Goal: Transaction & Acquisition: Purchase product/service

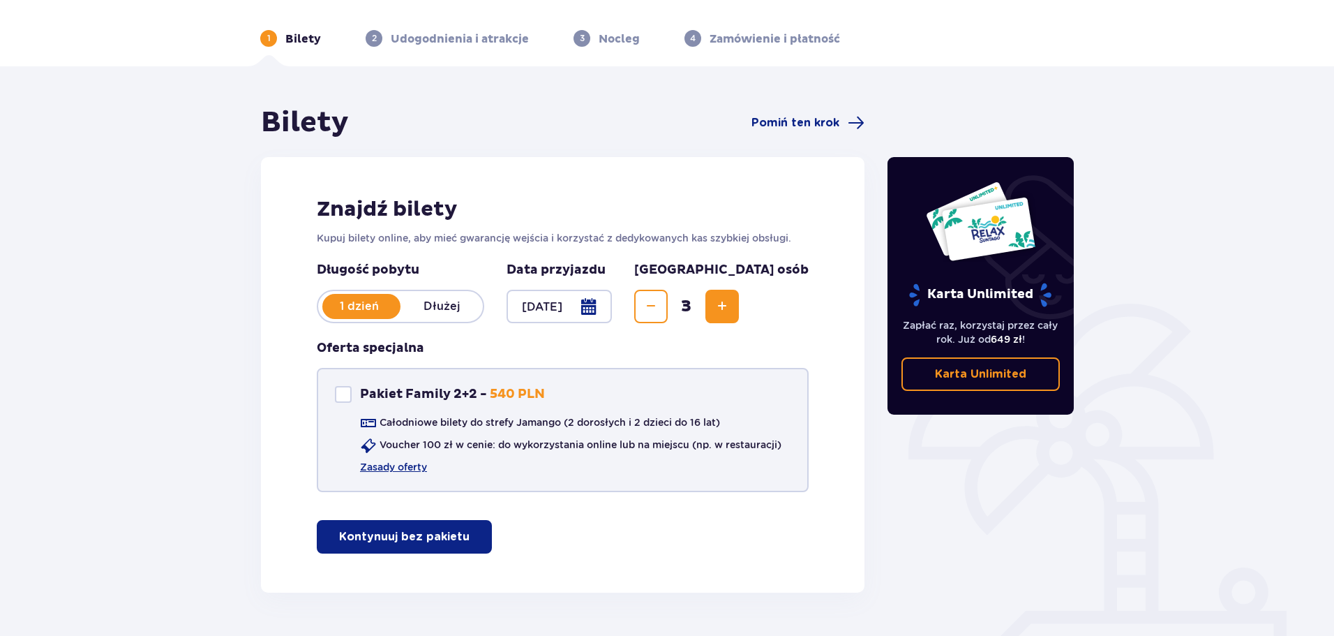
scroll to position [83, 0]
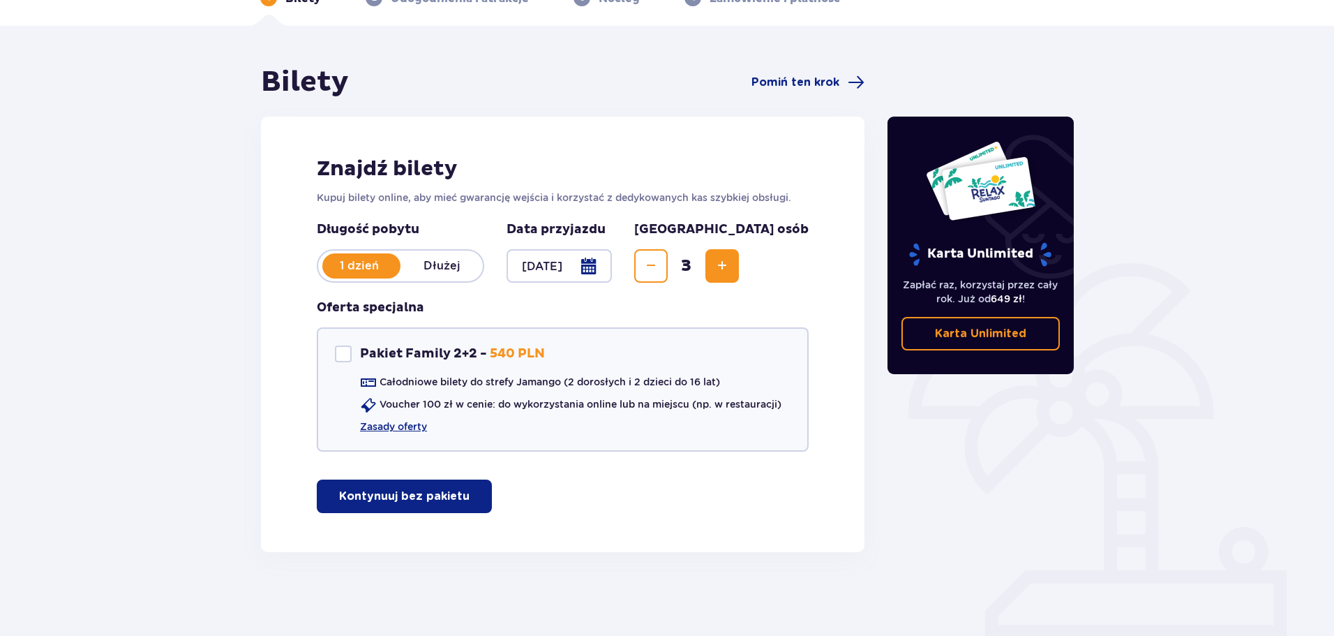
click at [412, 497] on p "Kontynuuj bez pakietu" at bounding box center [404, 495] width 130 height 15
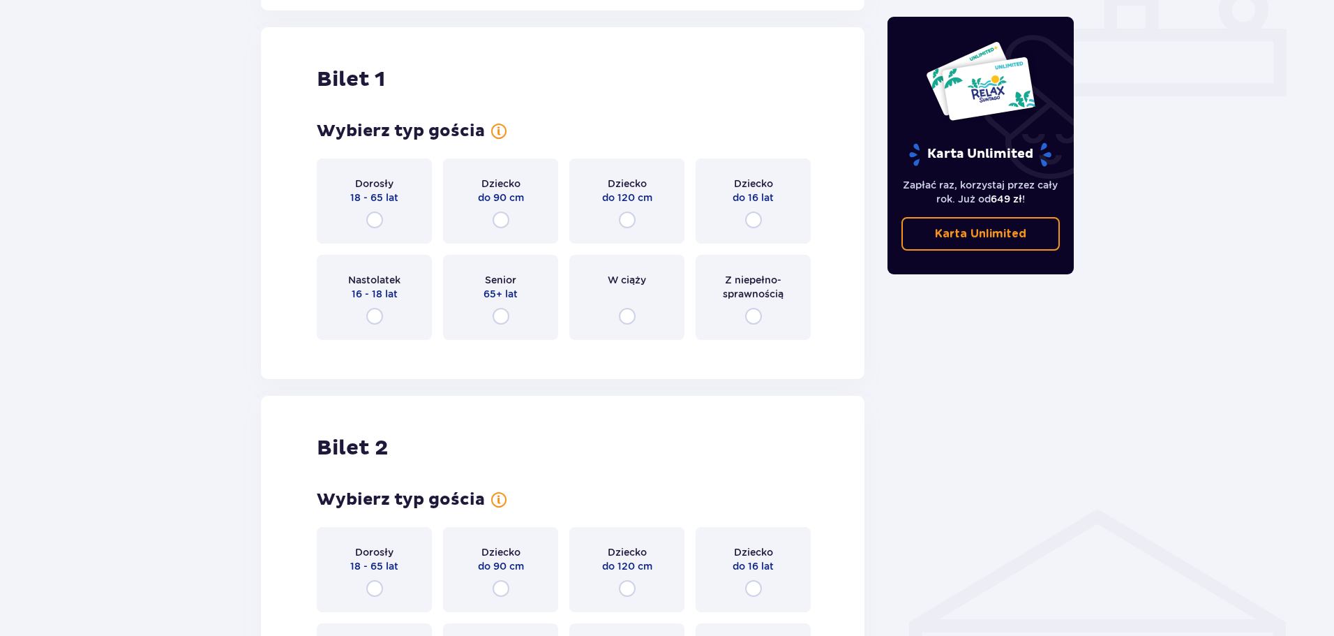
scroll to position [635, 0]
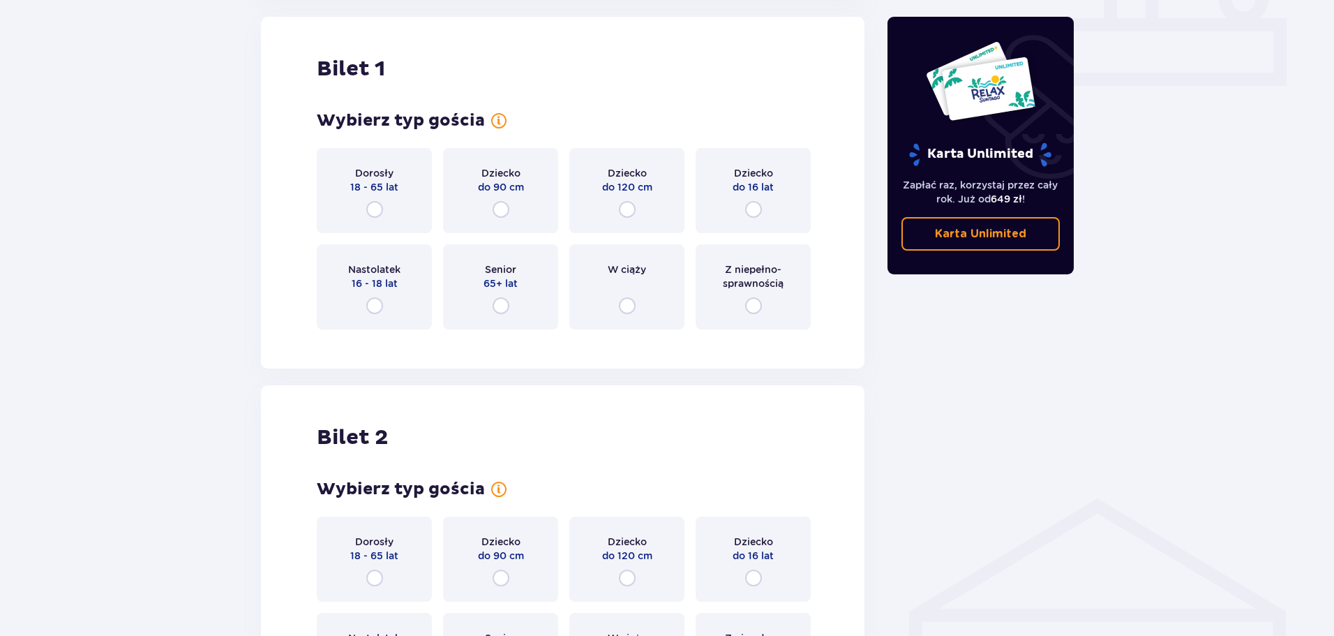
click at [394, 195] on div "Dorosły 18 - 65 lat" at bounding box center [374, 190] width 115 height 85
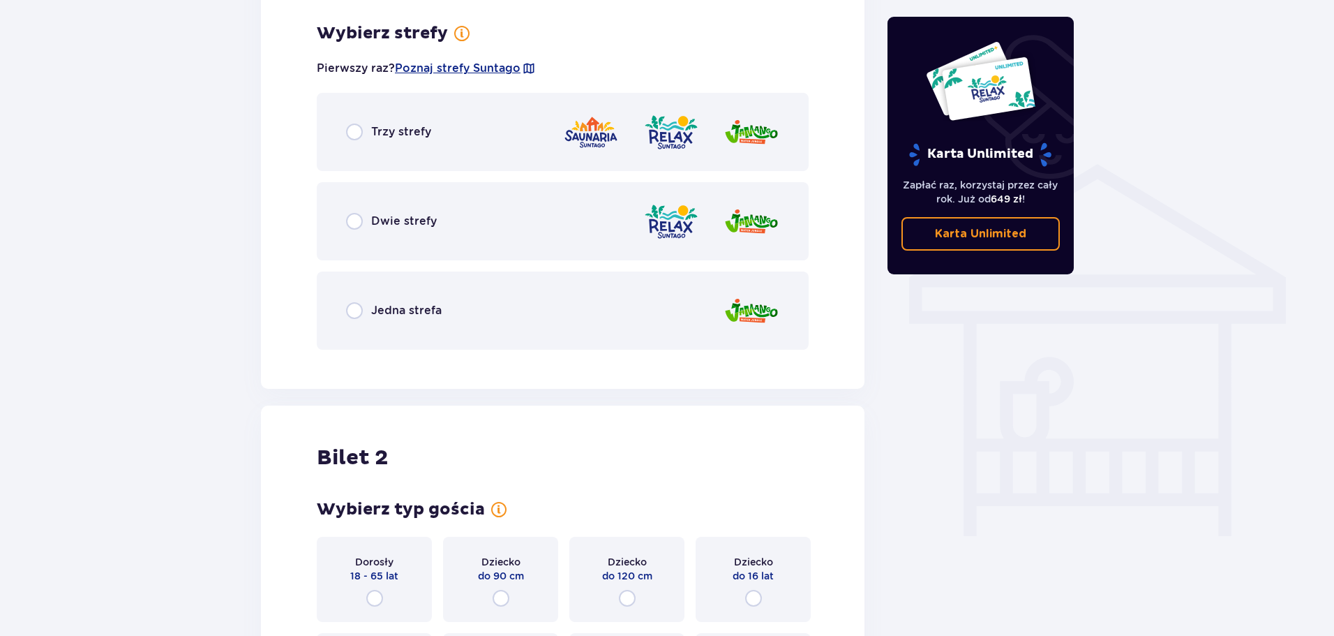
scroll to position [975, 0]
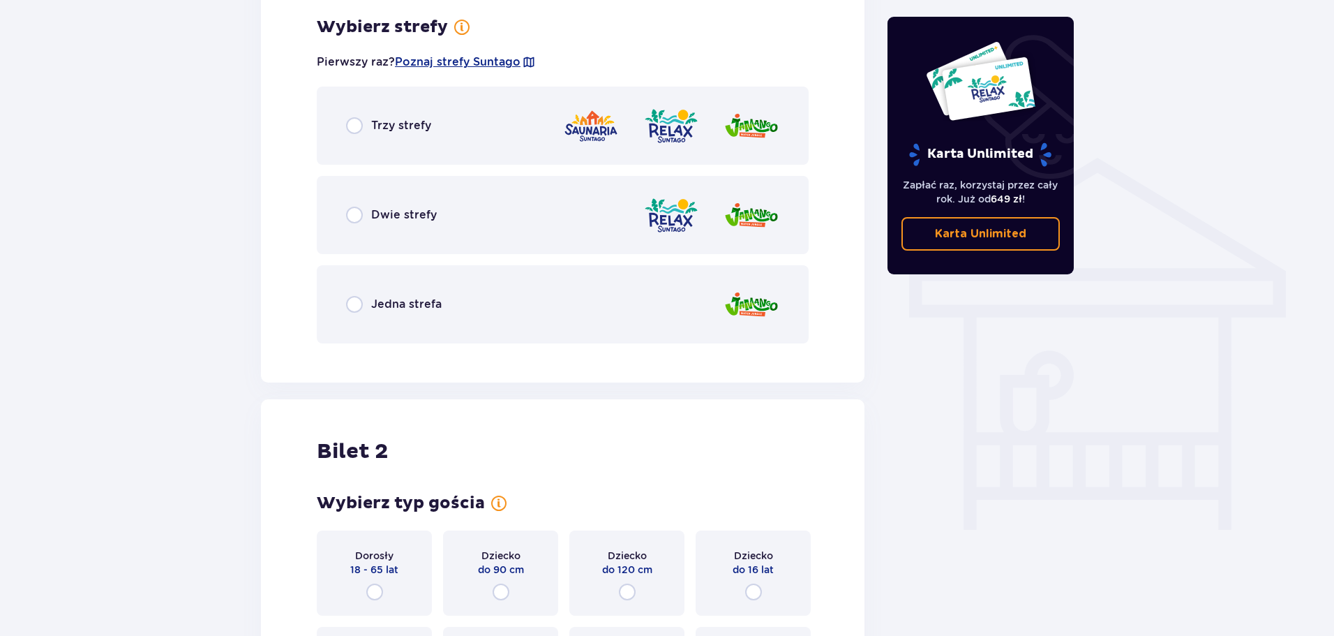
click at [459, 140] on div "Trzy strefy" at bounding box center [563, 126] width 492 height 78
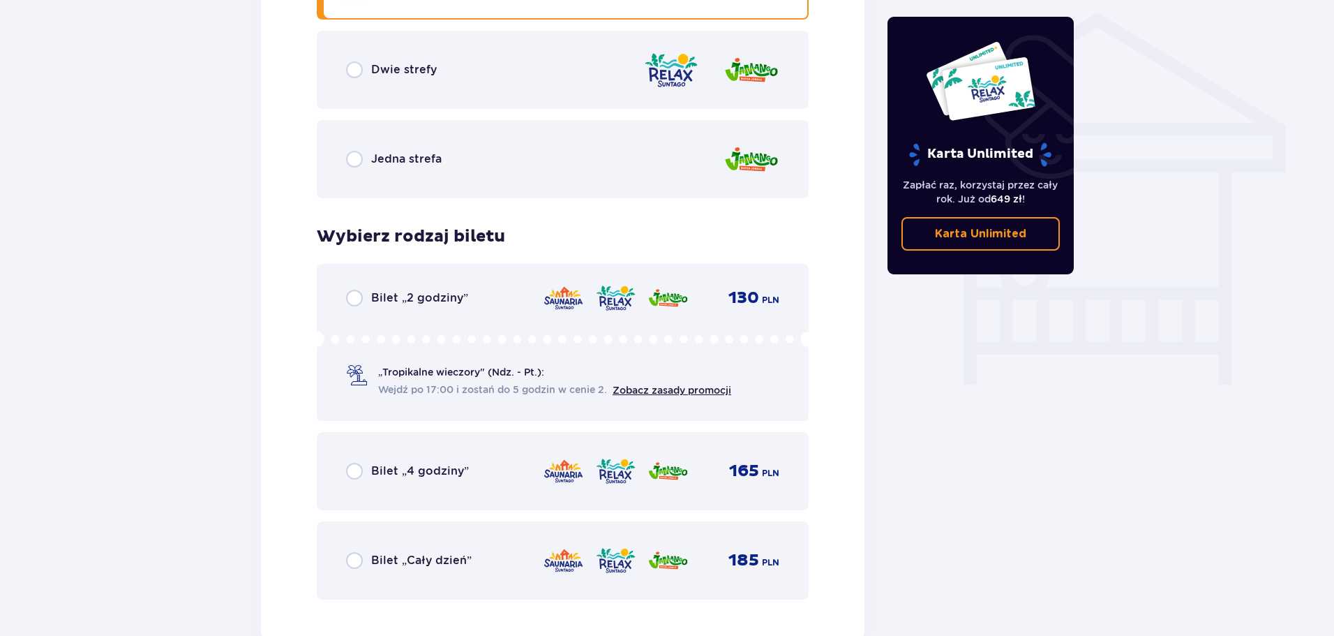
scroll to position [1190, 0]
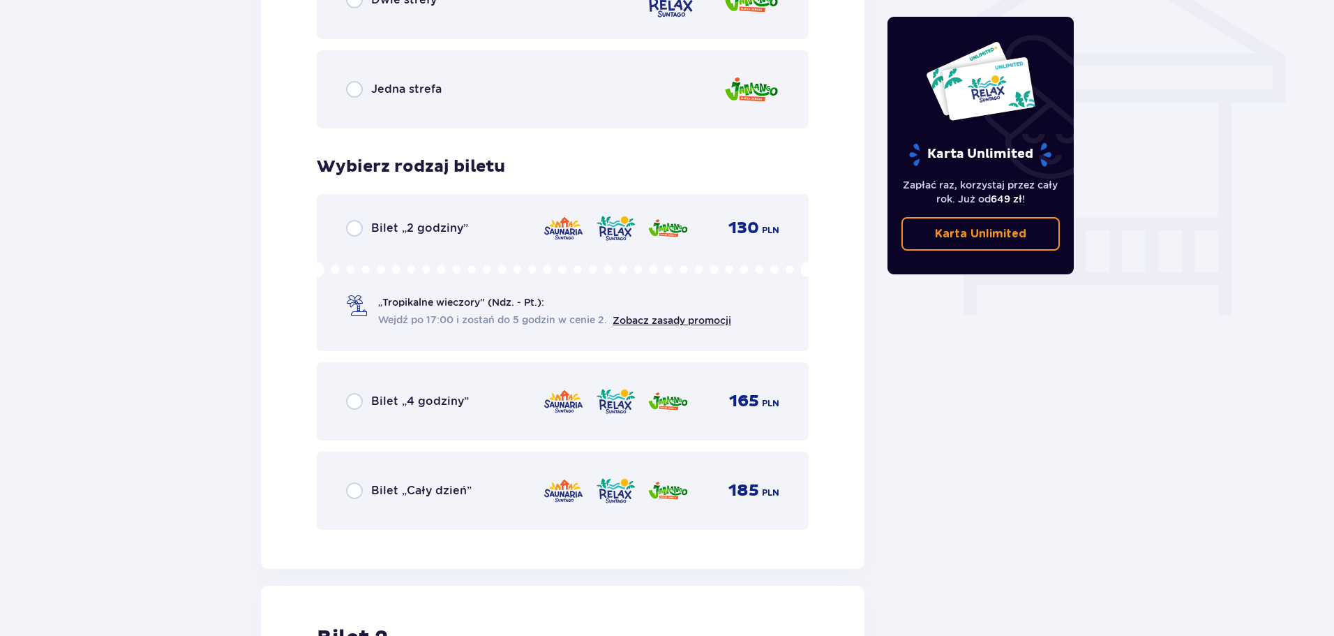
click at [493, 382] on div "Bilet „4 godziny” 165 PLN" at bounding box center [563, 401] width 492 height 78
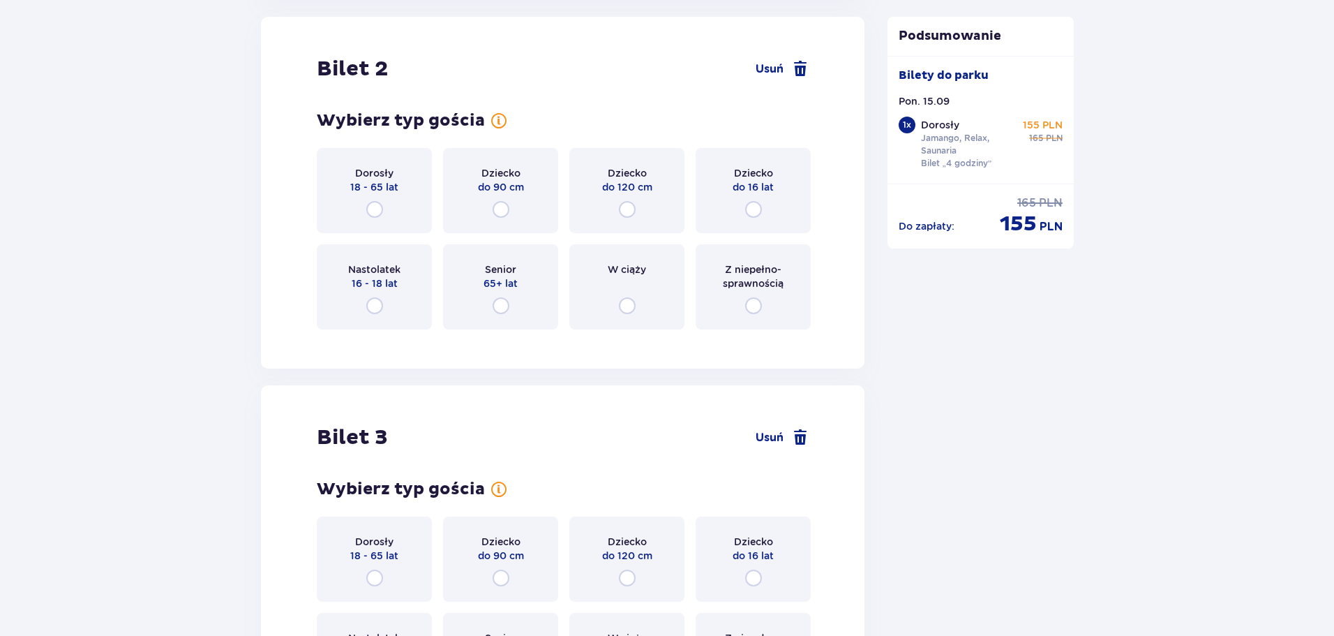
click at [448, 189] on div "Dziecko do 90 cm" at bounding box center [500, 190] width 115 height 85
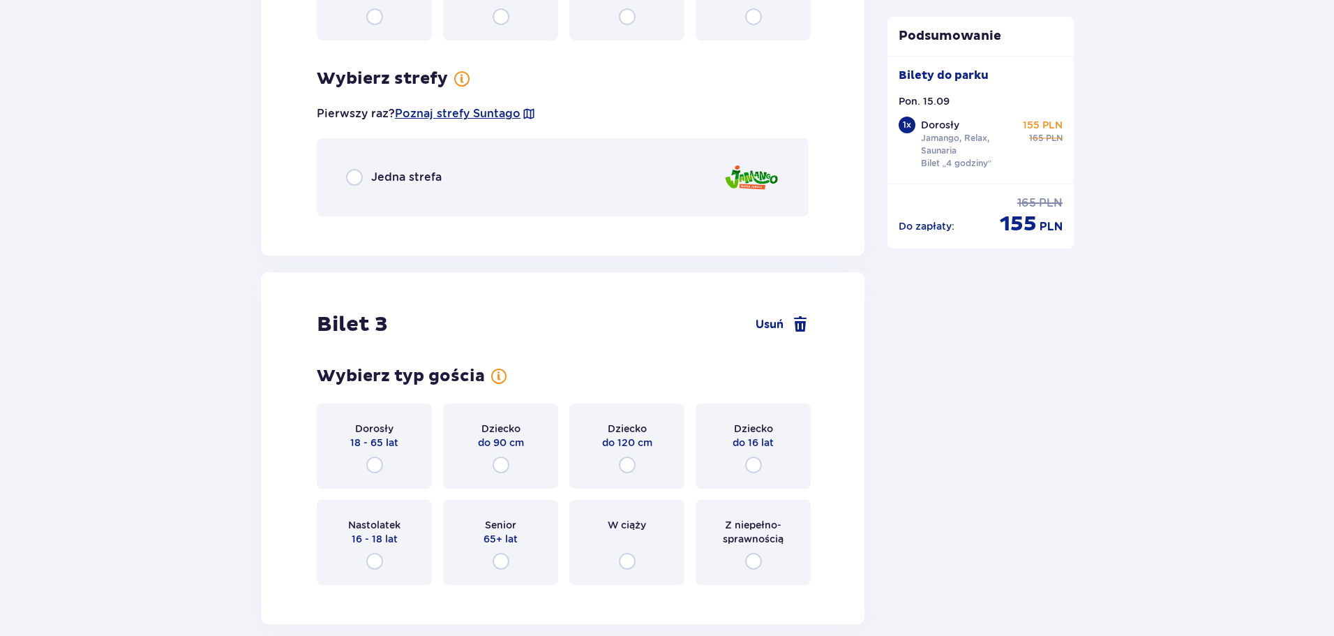
click at [419, 190] on div "Jedna strefa" at bounding box center [563, 177] width 492 height 78
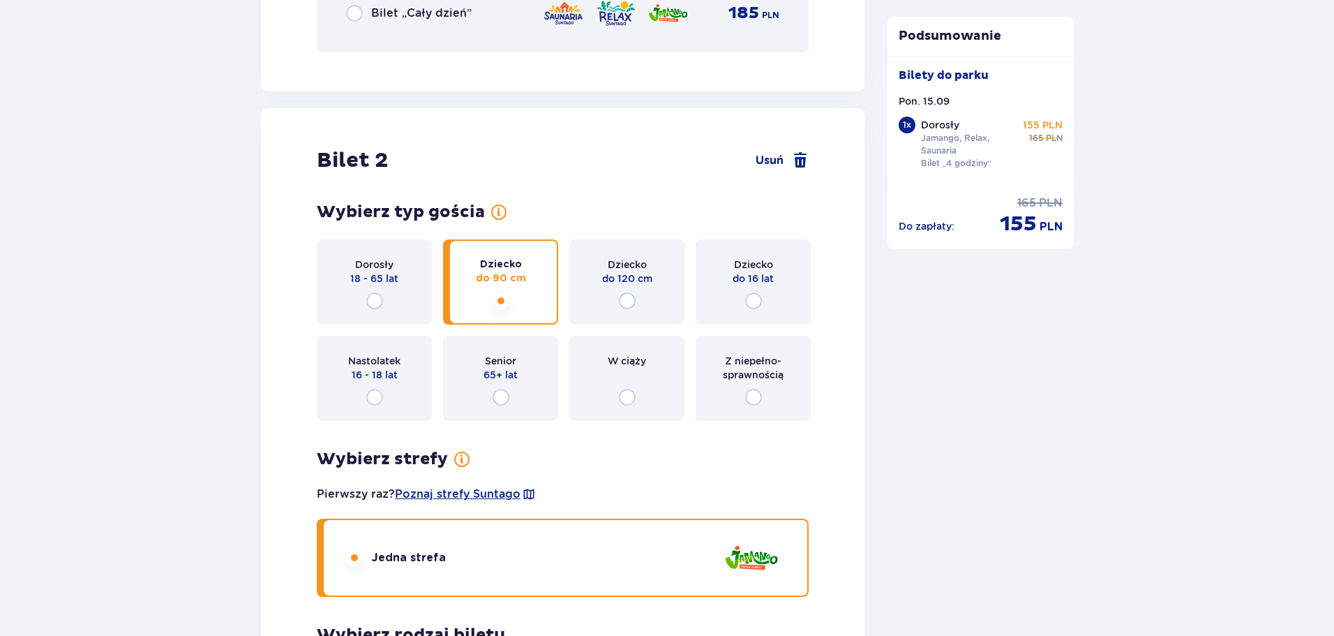
click at [398, 296] on div "Dorosły 18 - 65 lat" at bounding box center [374, 281] width 115 height 85
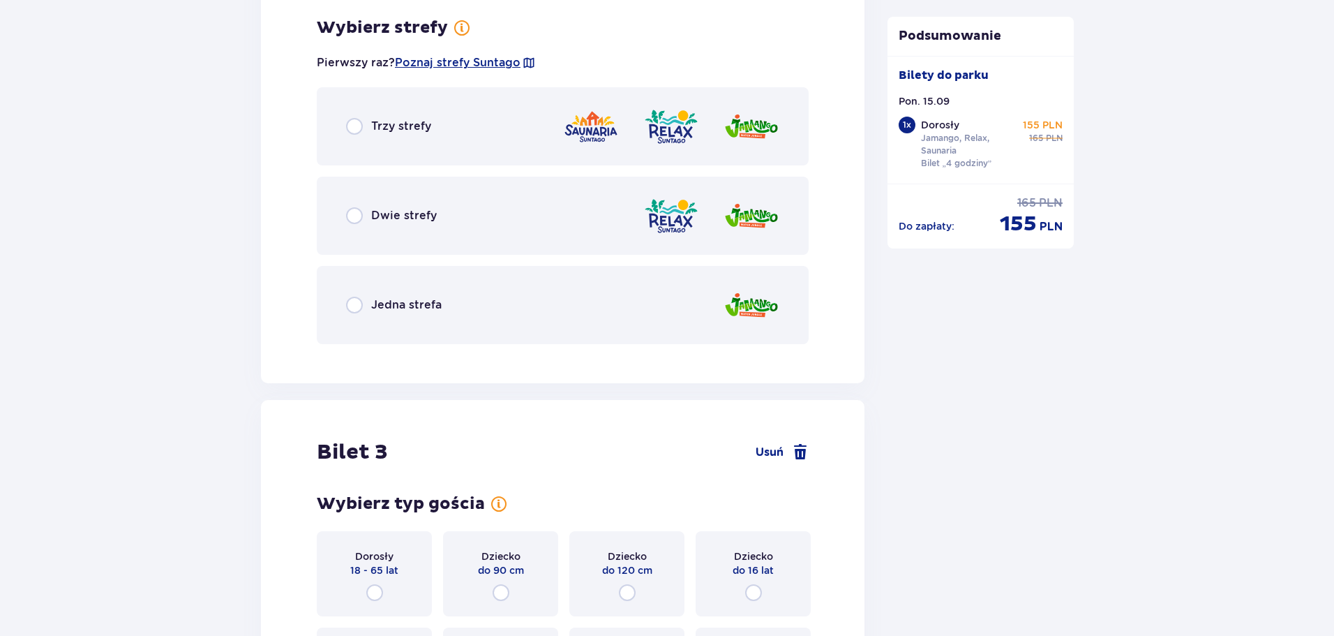
scroll to position [2099, 0]
click at [483, 137] on div "Trzy strefy" at bounding box center [563, 126] width 492 height 78
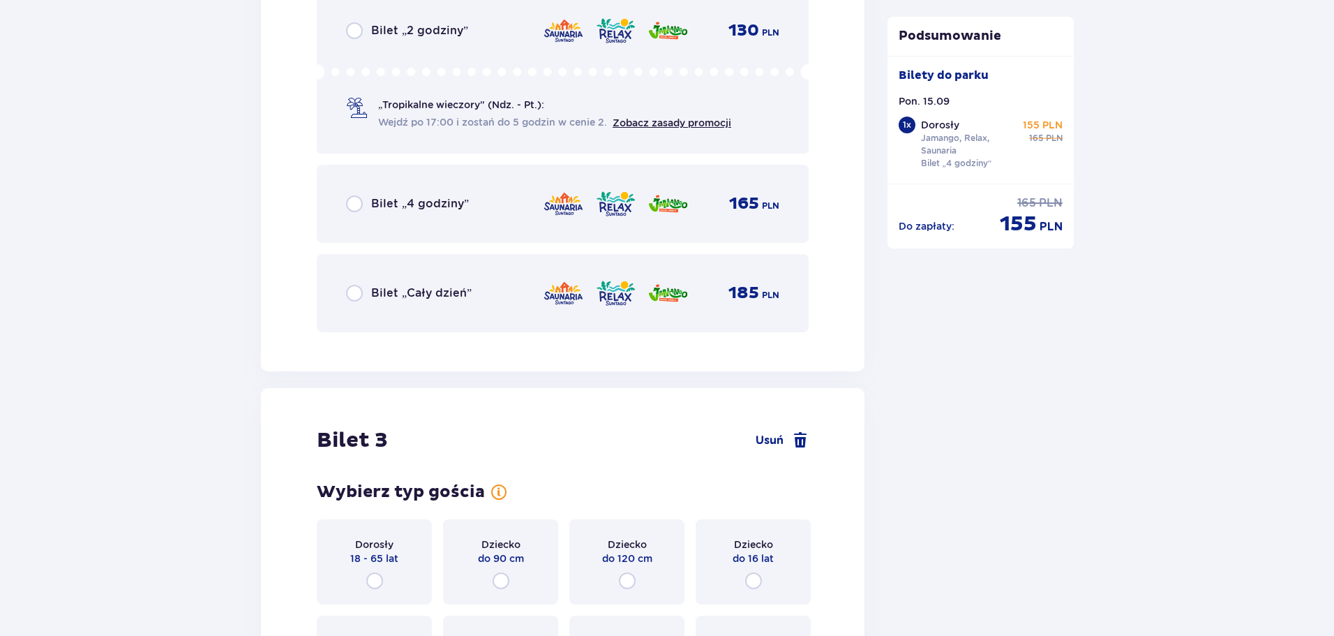
scroll to position [2766, 0]
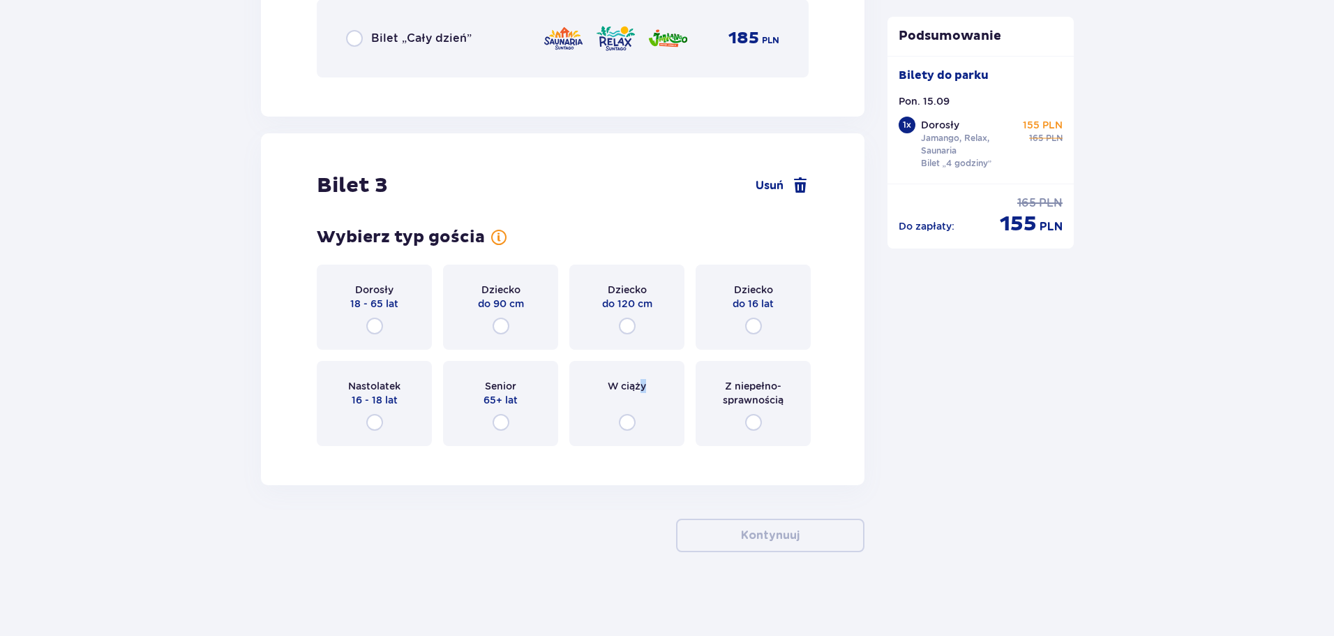
click at [643, 404] on div "W ciąży" at bounding box center [626, 403] width 115 height 85
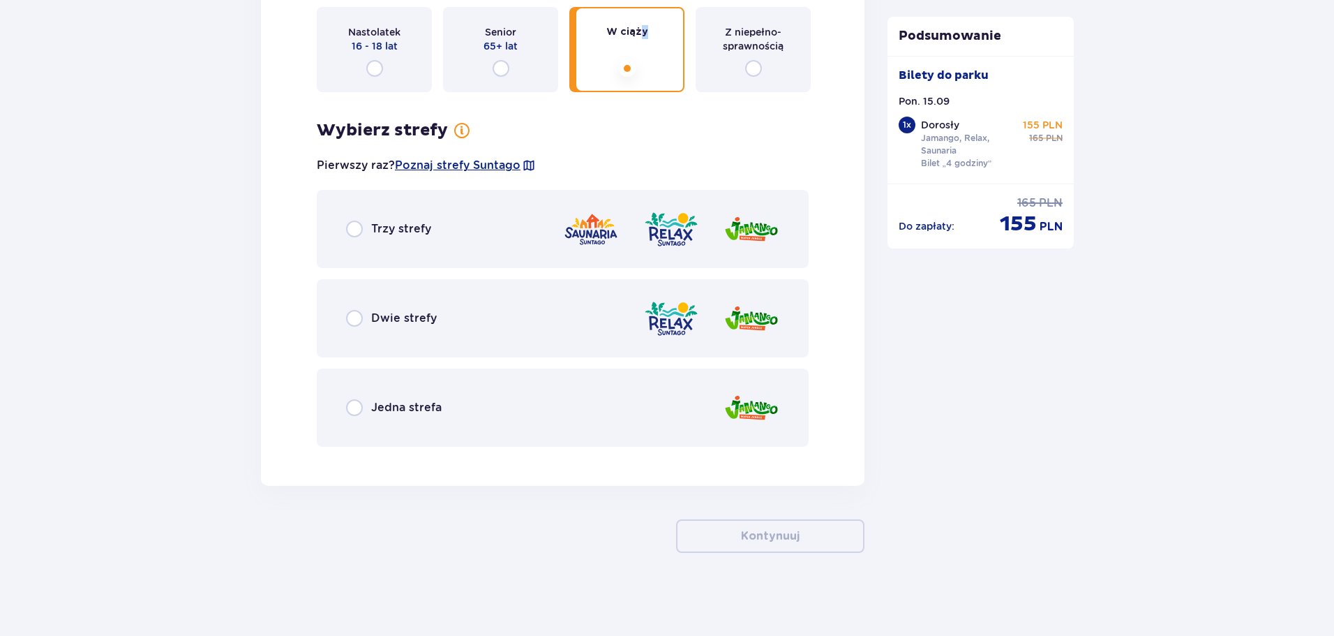
scroll to position [3121, 0]
click at [450, 250] on div "Trzy strefy" at bounding box center [563, 228] width 492 height 78
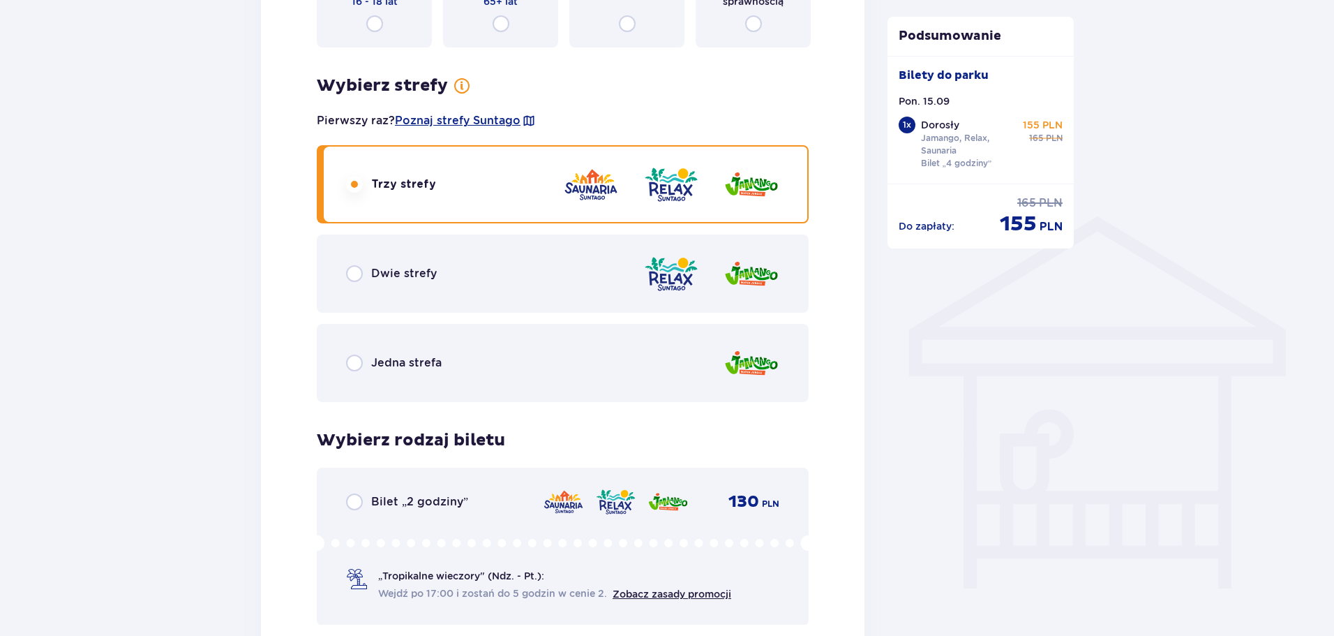
scroll to position [0, 0]
